Goal: Find contact information: Find contact information

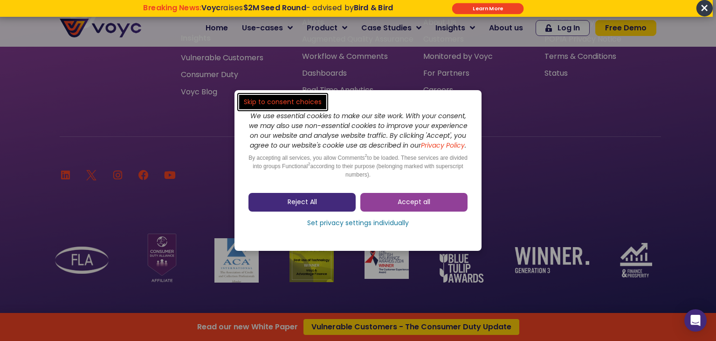
click at [341, 207] on link "Reject All" at bounding box center [302, 202] width 107 height 19
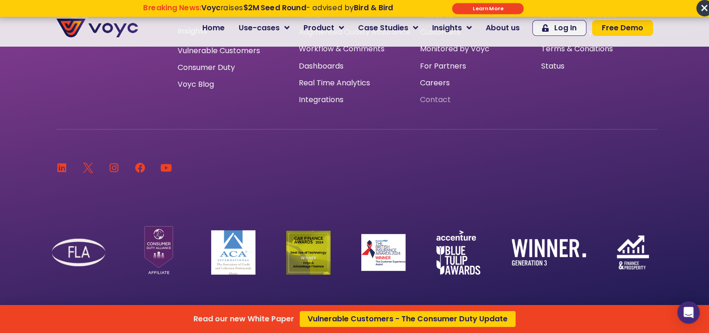
click at [444, 102] on div "Read our new White Paper Vulnerable Customers - The Consumer Duty Update" at bounding box center [354, 166] width 709 height 333
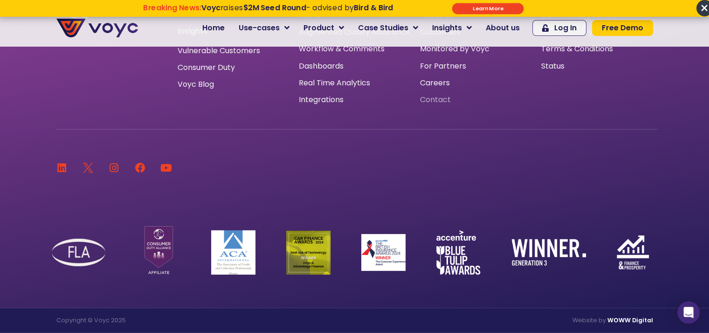
click at [436, 100] on span "Contact" at bounding box center [435, 100] width 31 height 0
